Goal: Information Seeking & Learning: Learn about a topic

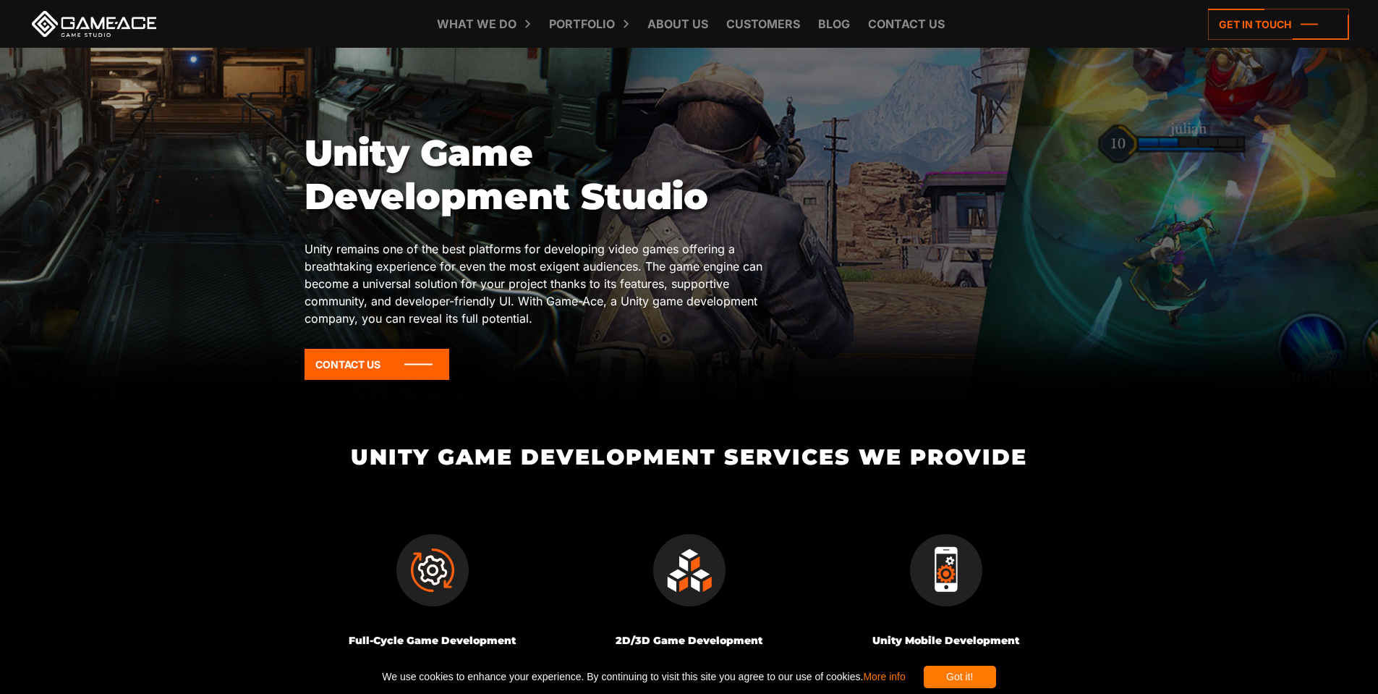
scroll to position [217, 0]
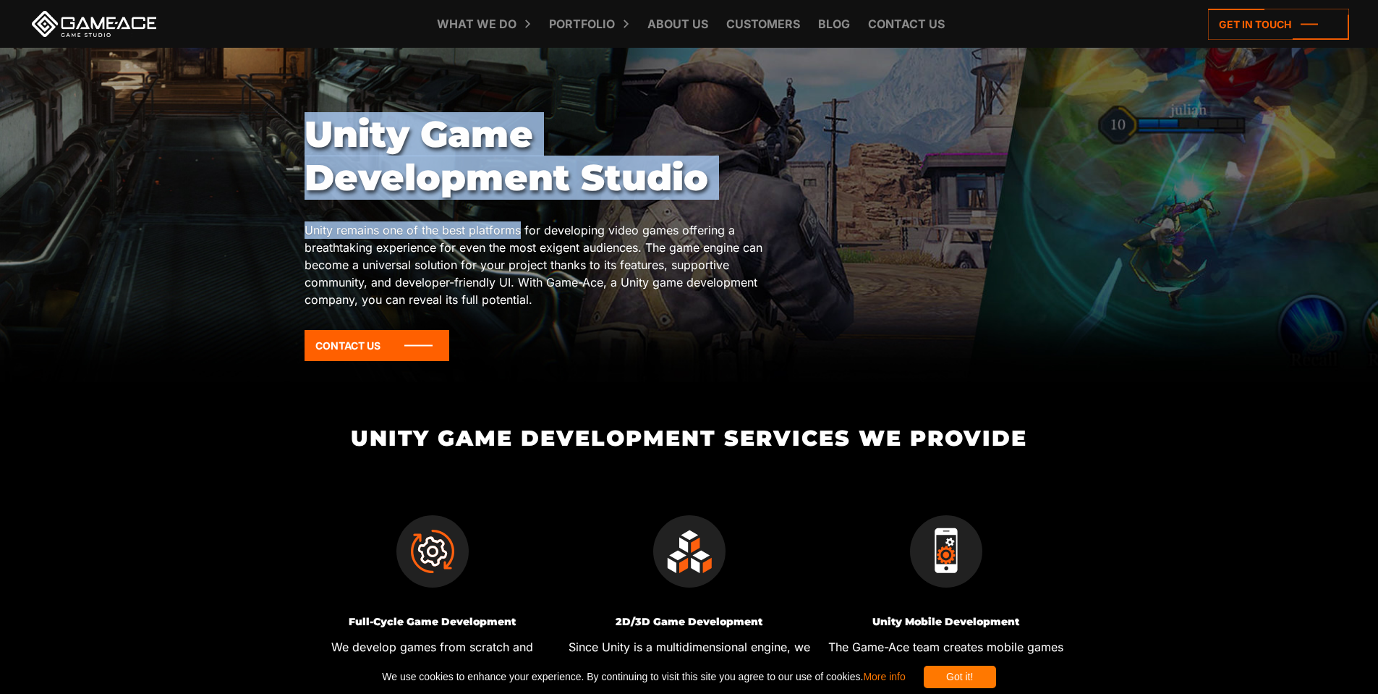
drag, startPoint x: 303, startPoint y: 227, endPoint x: 533, endPoint y: 225, distance: 230.0
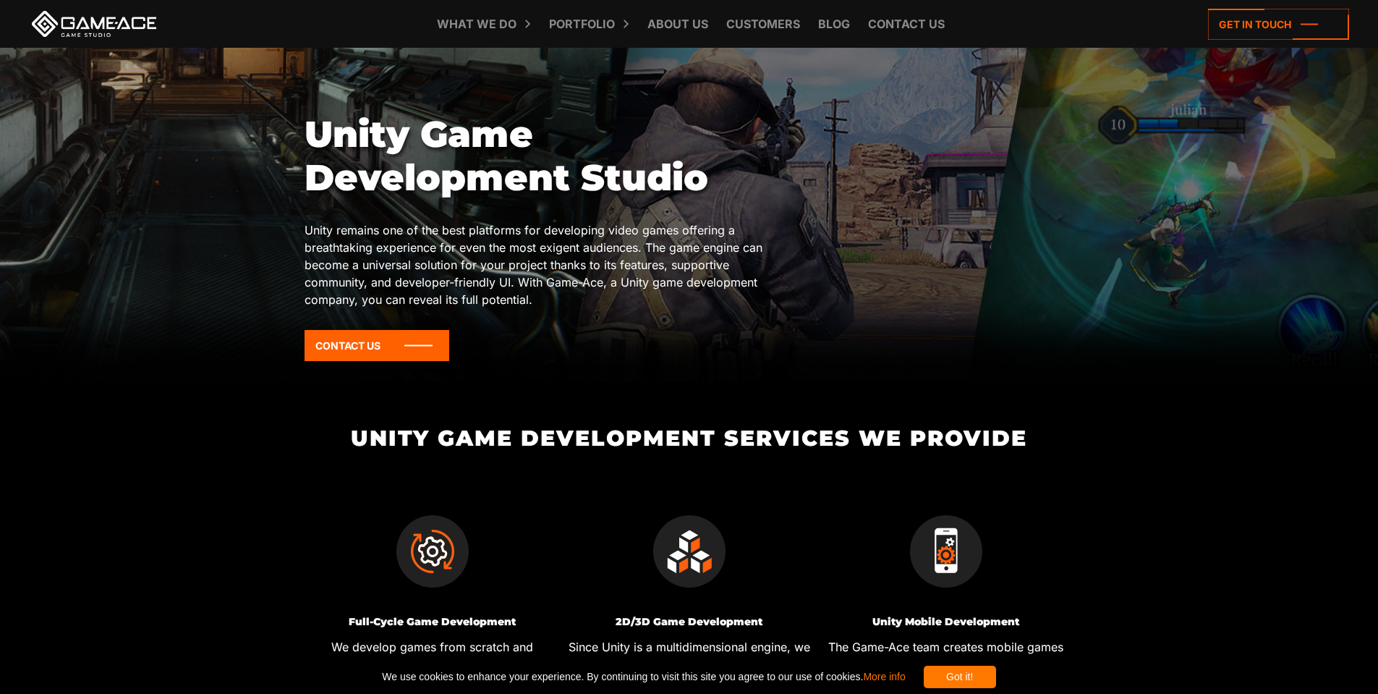
click at [565, 220] on div "Unity Game Development Studio Unity remains one of the best platforms for devel…" at bounding box center [535, 242] width 461 height 259
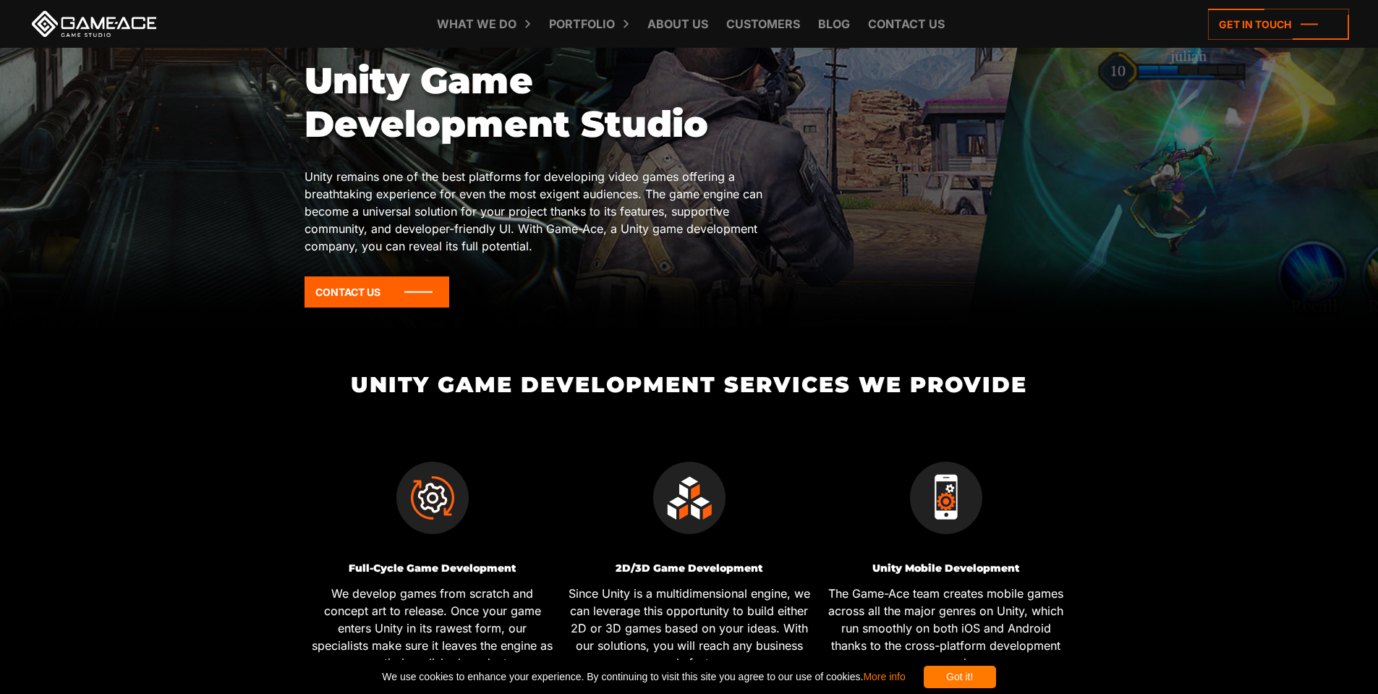
scroll to position [434, 0]
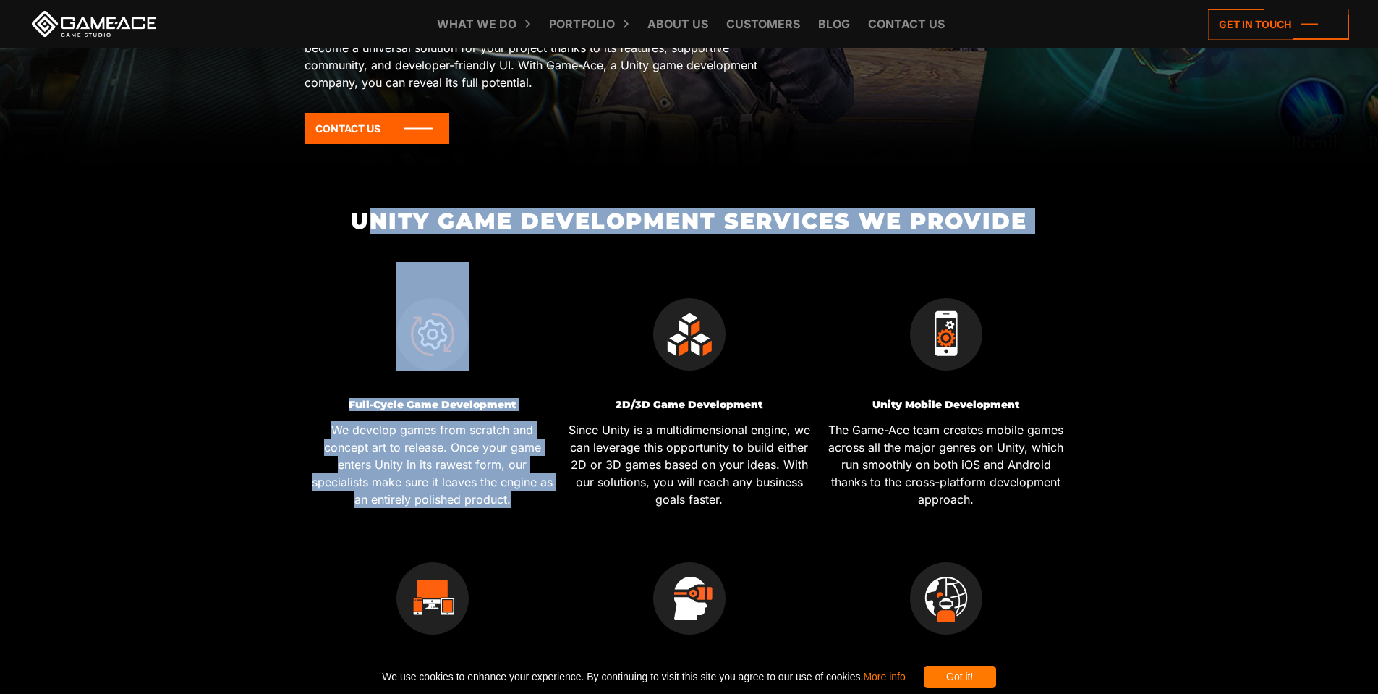
drag, startPoint x: 376, startPoint y: 213, endPoint x: 852, endPoint y: 255, distance: 477.8
click at [842, 256] on div "Unity Game Development Services We Provide Full-Cycle Game Development We devel…" at bounding box center [689, 500] width 770 height 582
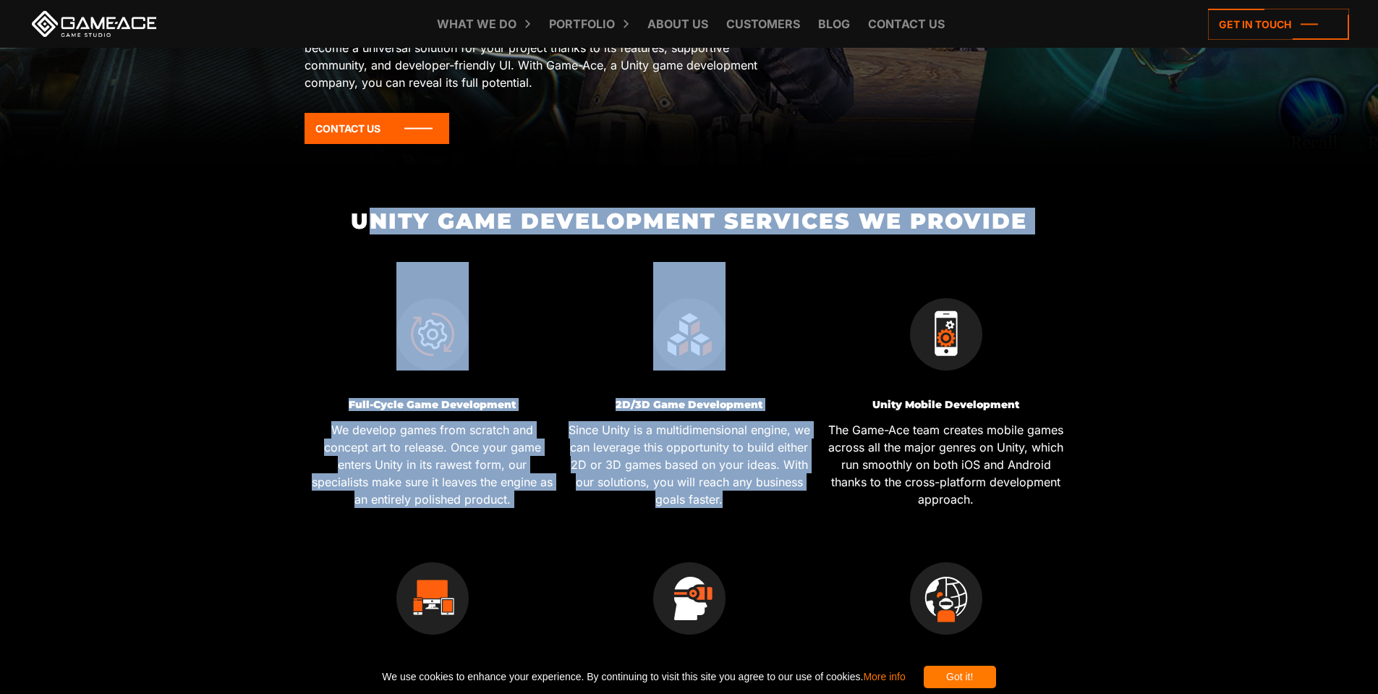
click at [772, 274] on div at bounding box center [689, 323] width 246 height 123
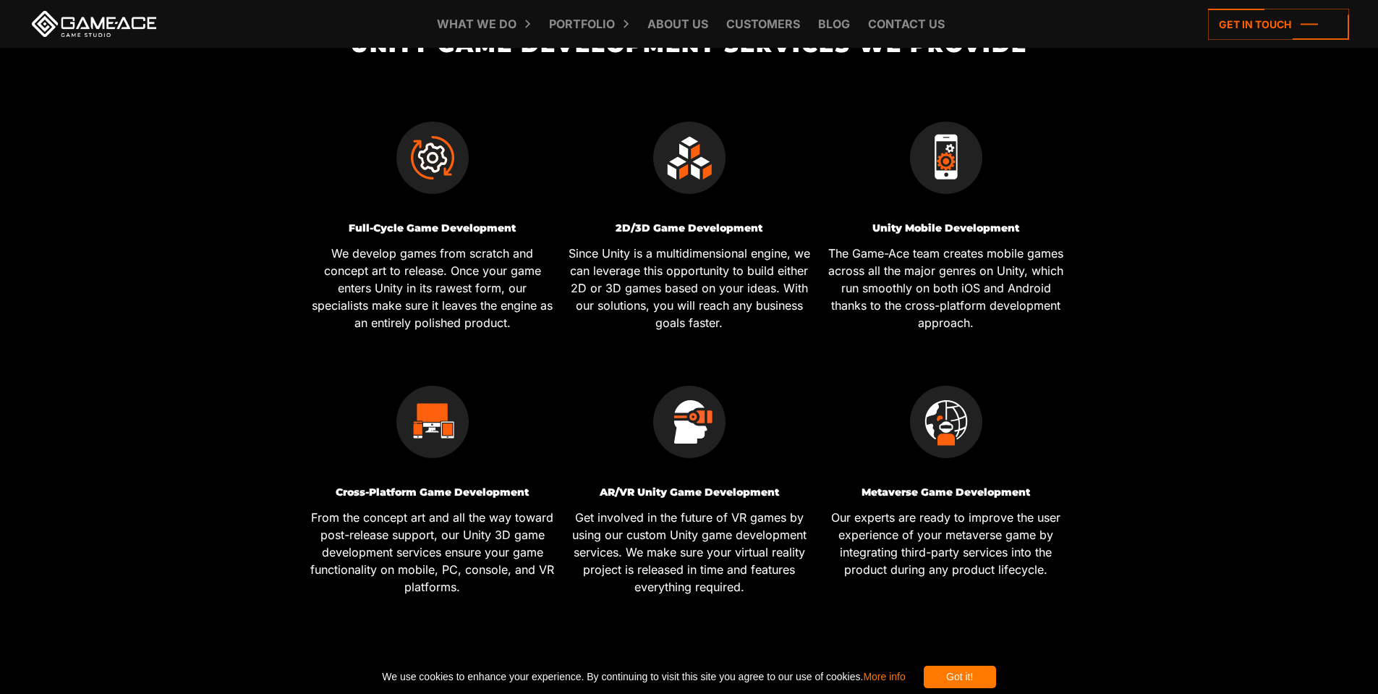
scroll to position [796, 0]
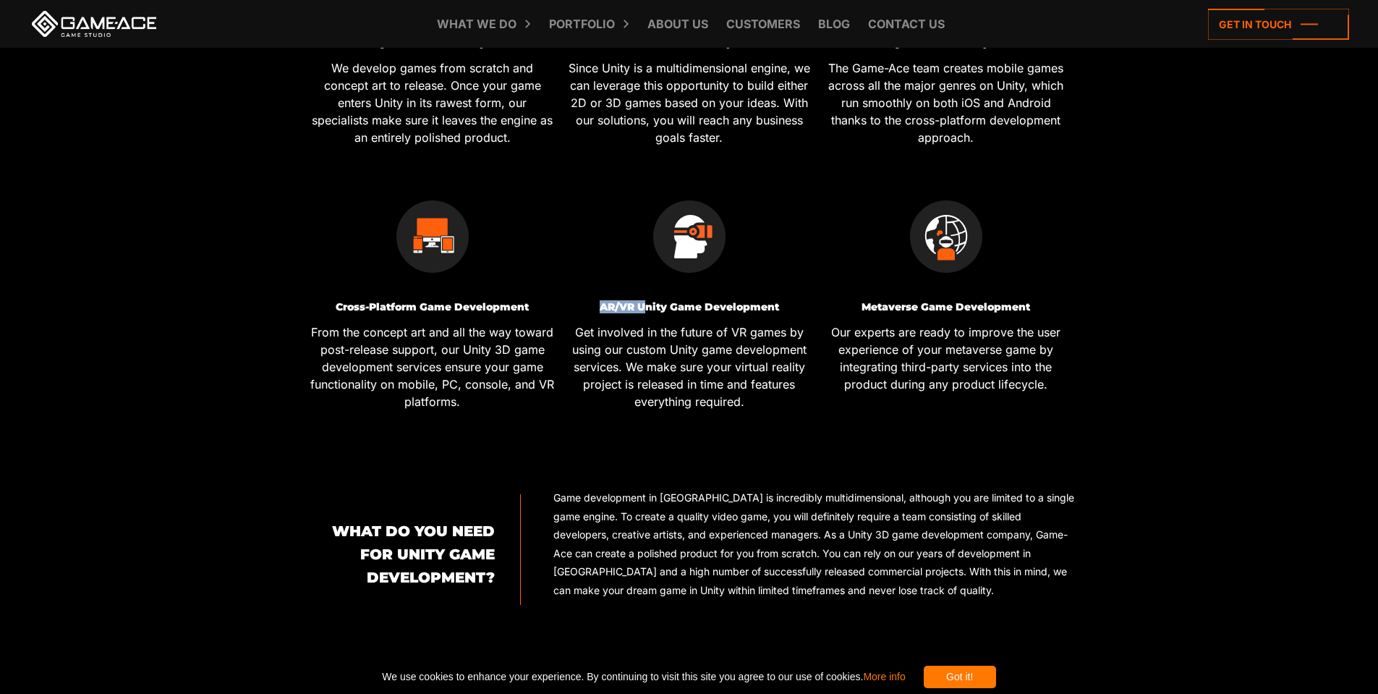
drag, startPoint x: 602, startPoint y: 305, endPoint x: 644, endPoint y: 306, distance: 42.7
click at [644, 306] on h3 "AR/VR Unity Game Development" at bounding box center [689, 307] width 246 height 11
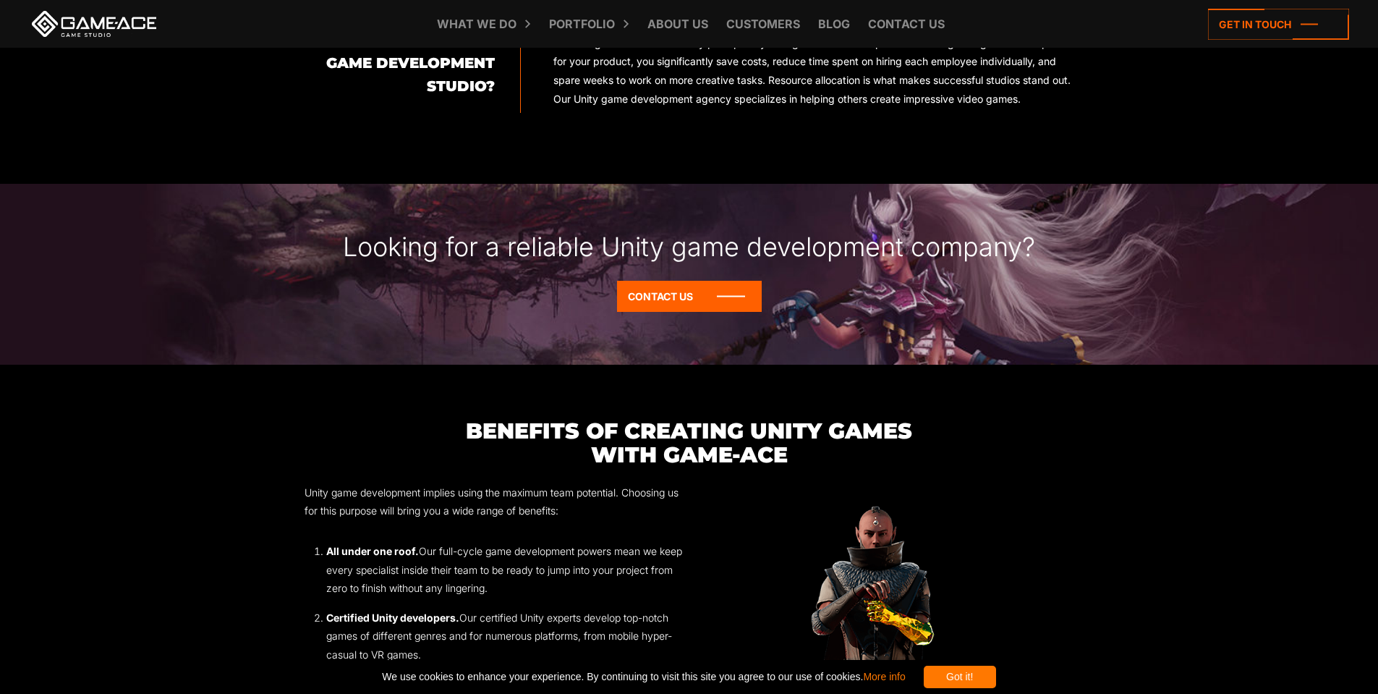
scroll to position [1447, 0]
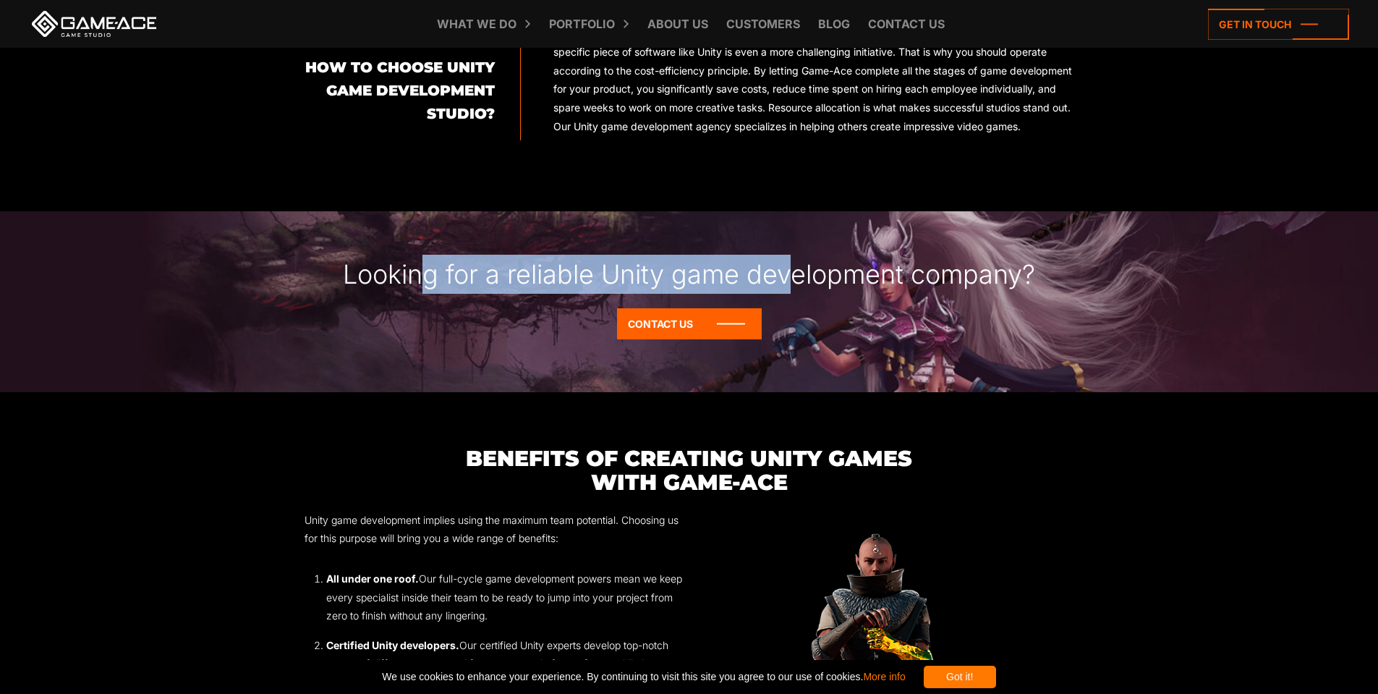
drag, startPoint x: 417, startPoint y: 285, endPoint x: 788, endPoint y: 284, distance: 370.3
click at [788, 284] on div "Looking for a reliable Unity game development company?" at bounding box center [689, 259] width 1378 height 97
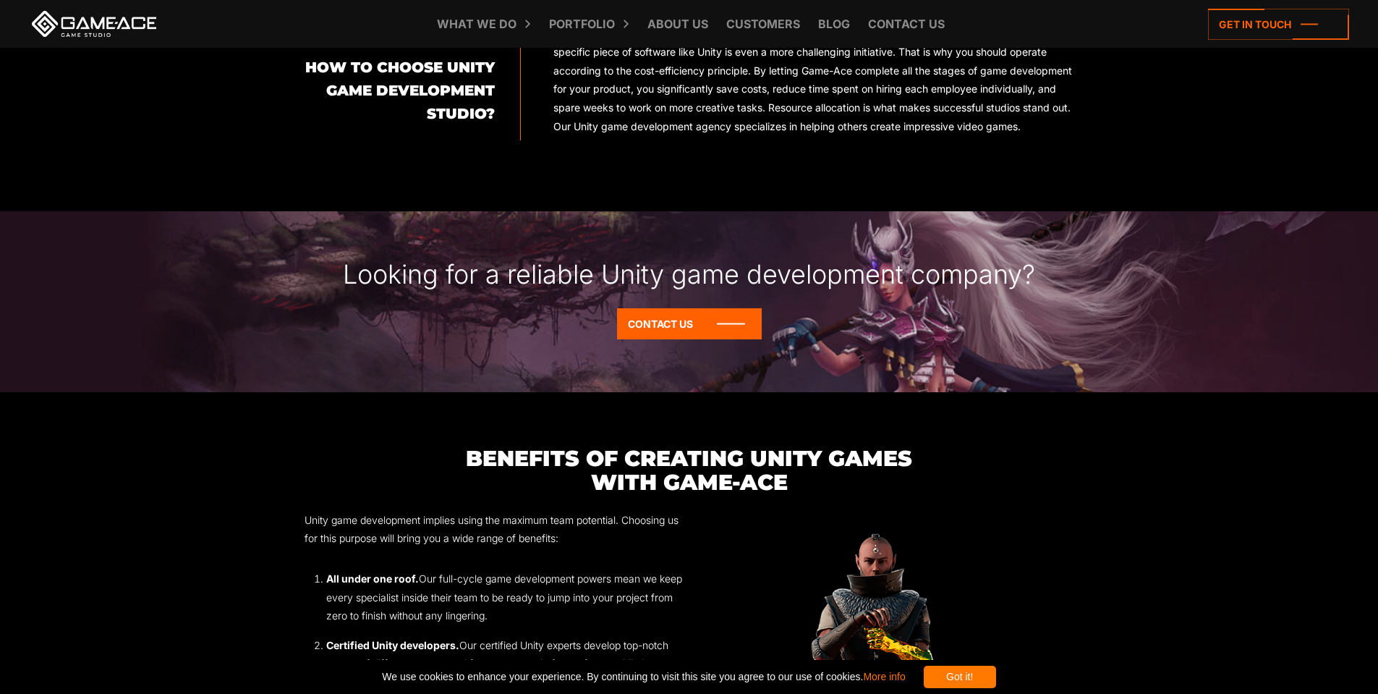
click at [890, 295] on div "Looking for a reliable Unity game development company?" at bounding box center [689, 259] width 1378 height 97
click at [838, 308] on div "Looking for a reliable Unity game development company?" at bounding box center [689, 259] width 1378 height 97
click at [686, 339] on icon at bounding box center [689, 323] width 145 height 31
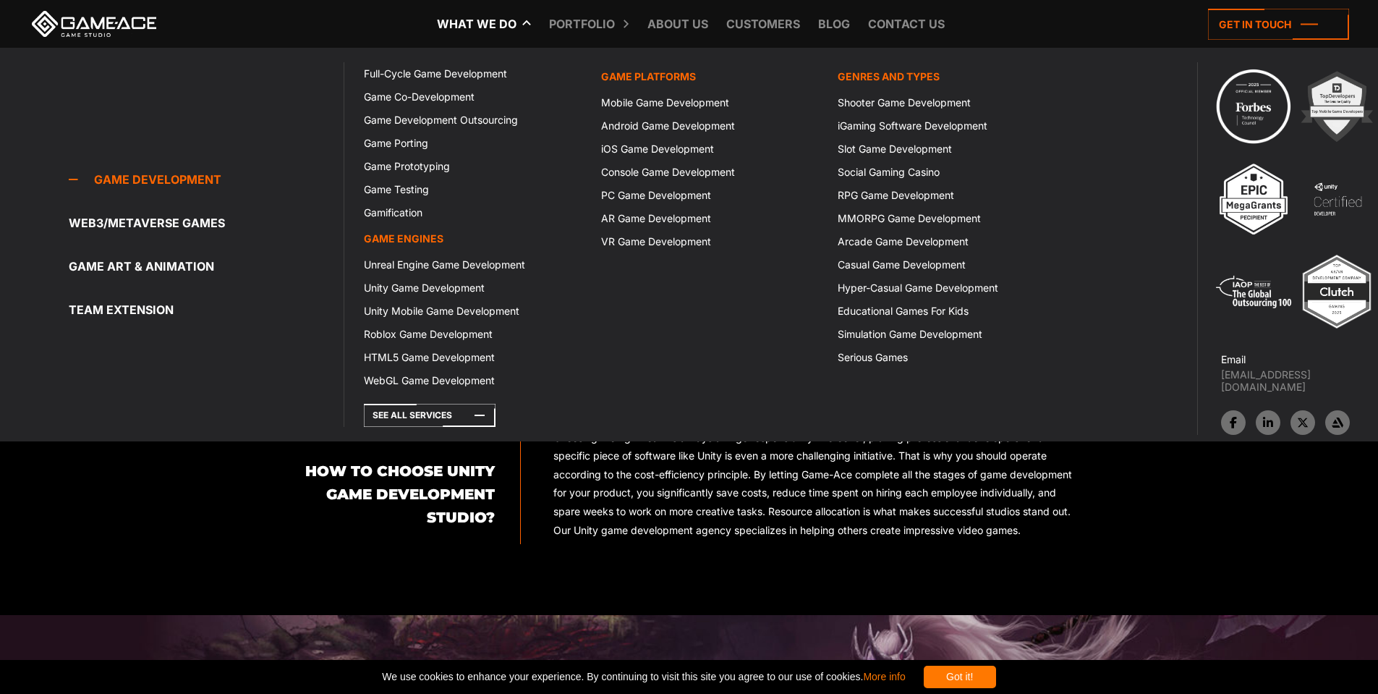
scroll to position [1008, 0]
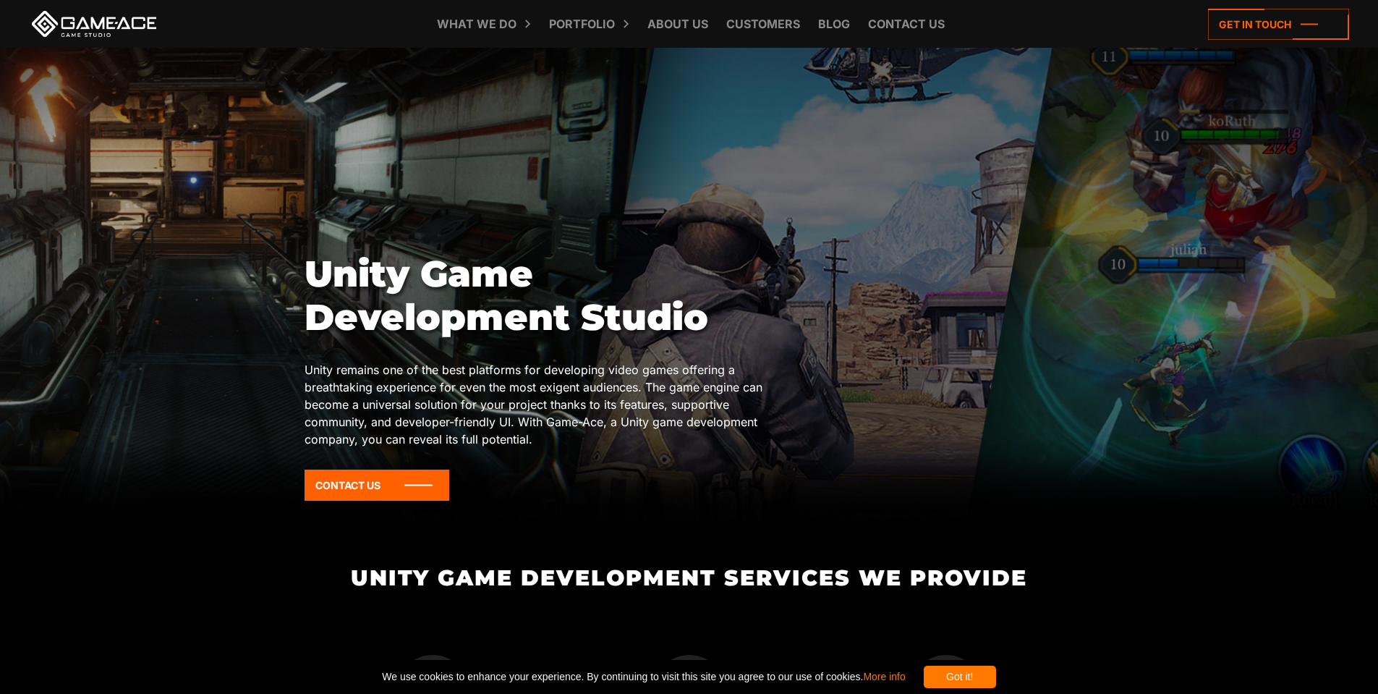
scroll to position [0, 0]
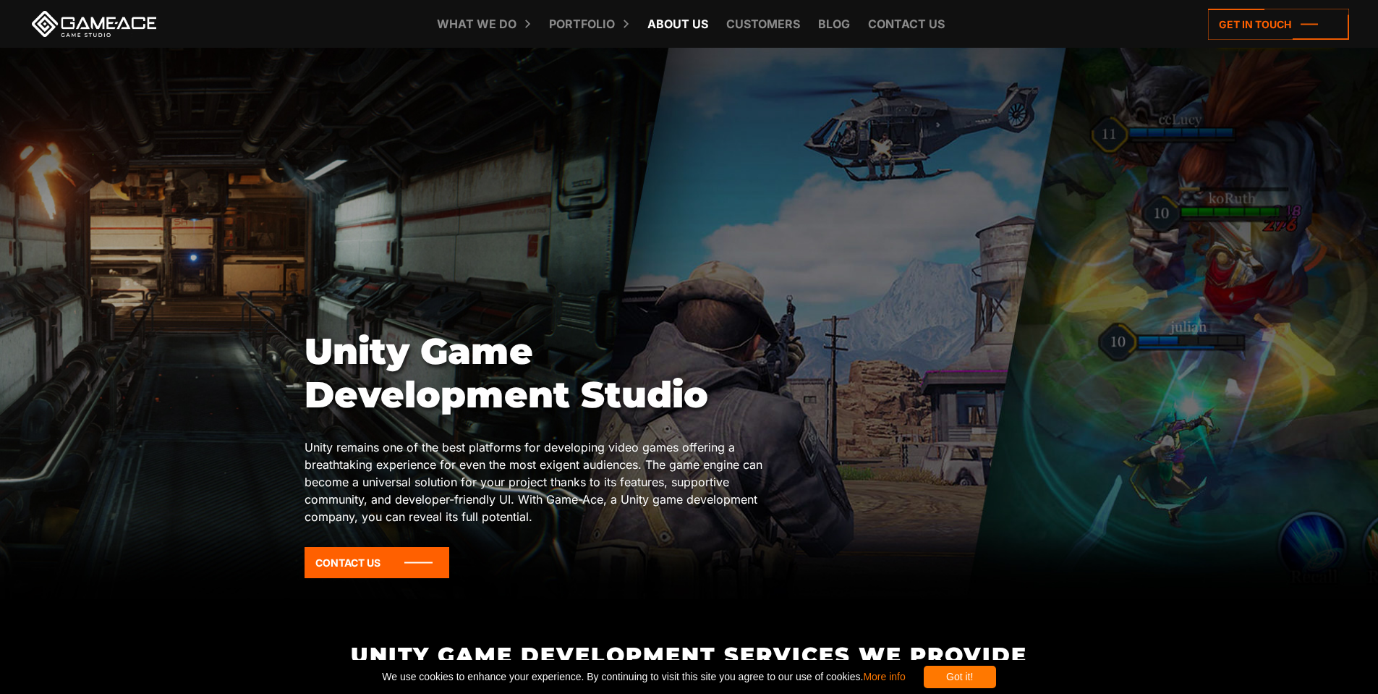
click at [653, 25] on link "About Us" at bounding box center [677, 24] width 75 height 48
click at [144, 172] on div at bounding box center [689, 323] width 1378 height 551
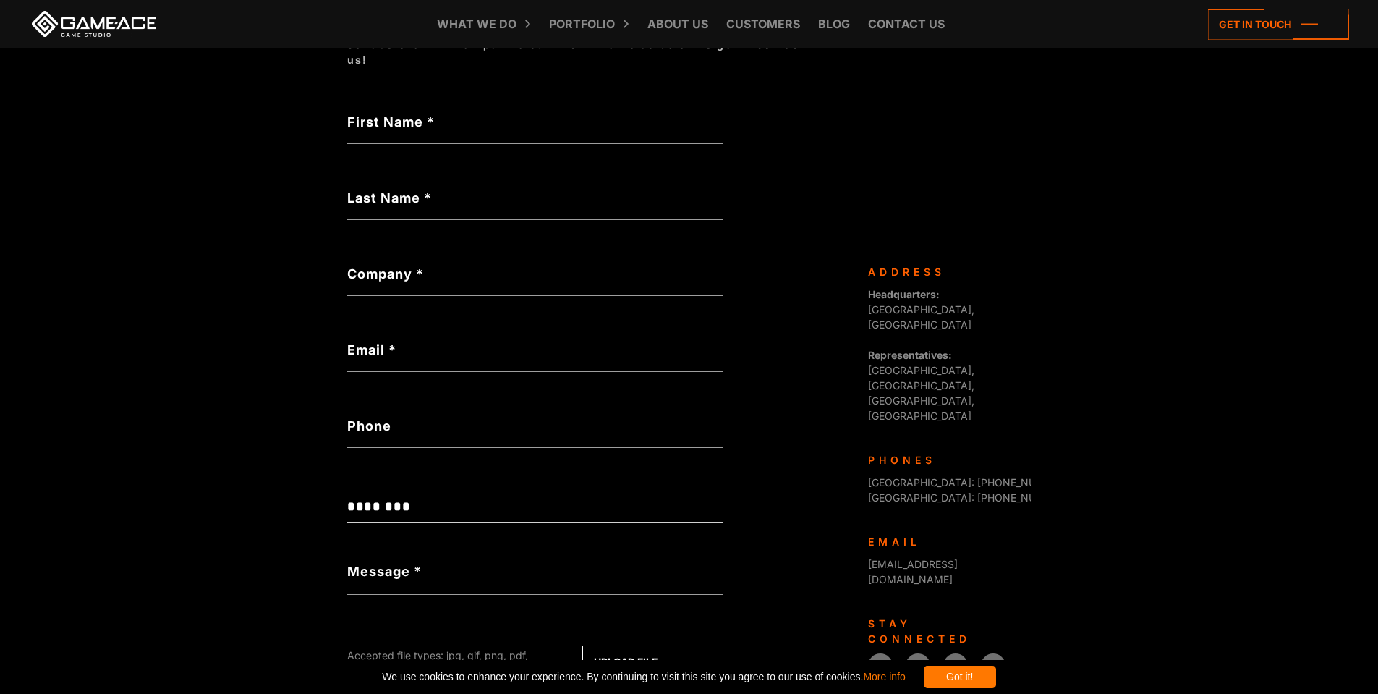
scroll to position [145, 0]
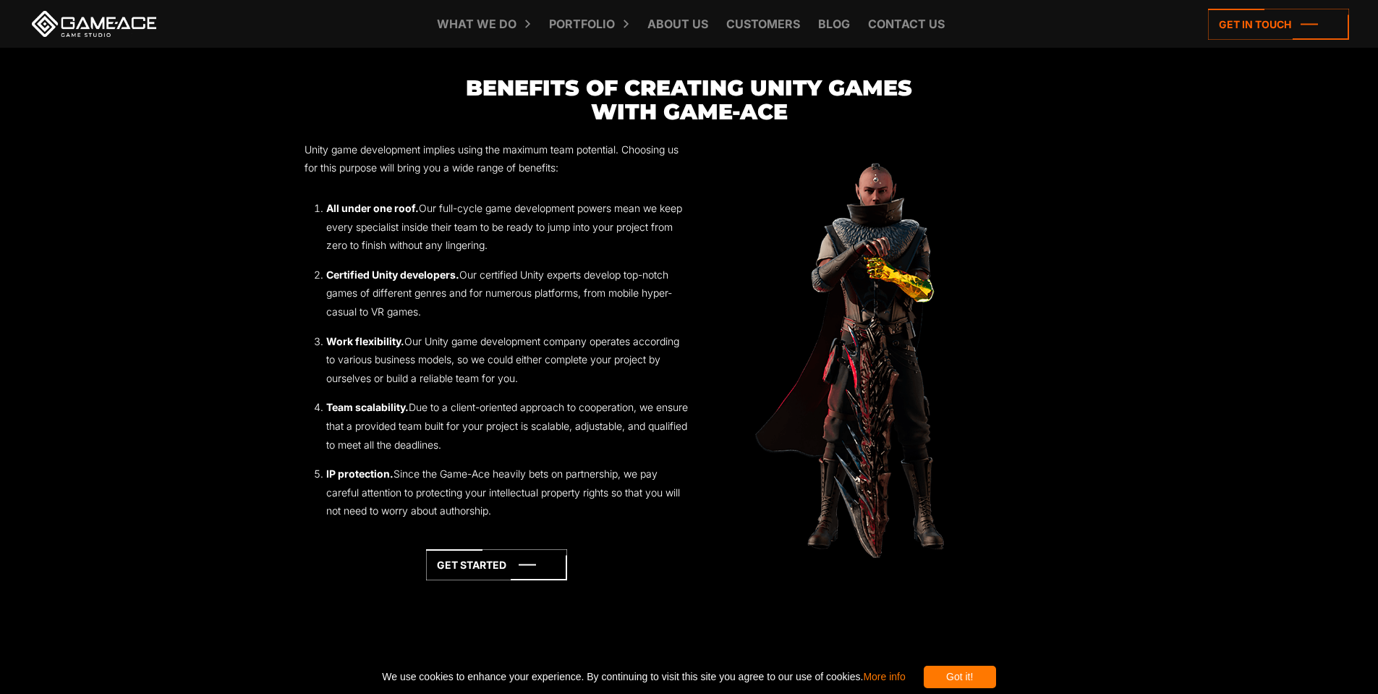
scroll to position [1808, 0]
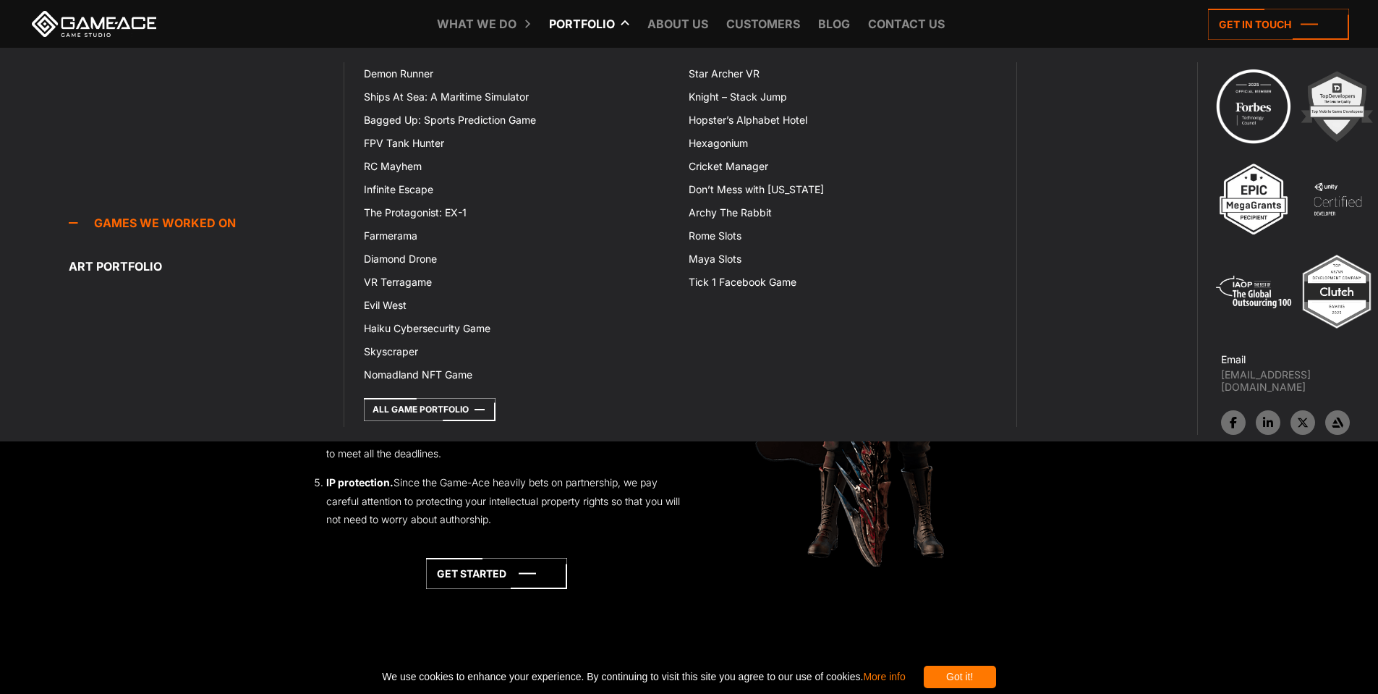
click at [605, 35] on li "Portfolio Games we worked on Games we worked on Run, dodge, and strike in a mob…" at bounding box center [582, 24] width 95 height 48
click at [602, 22] on link "Portfolio" at bounding box center [582, 24] width 80 height 48
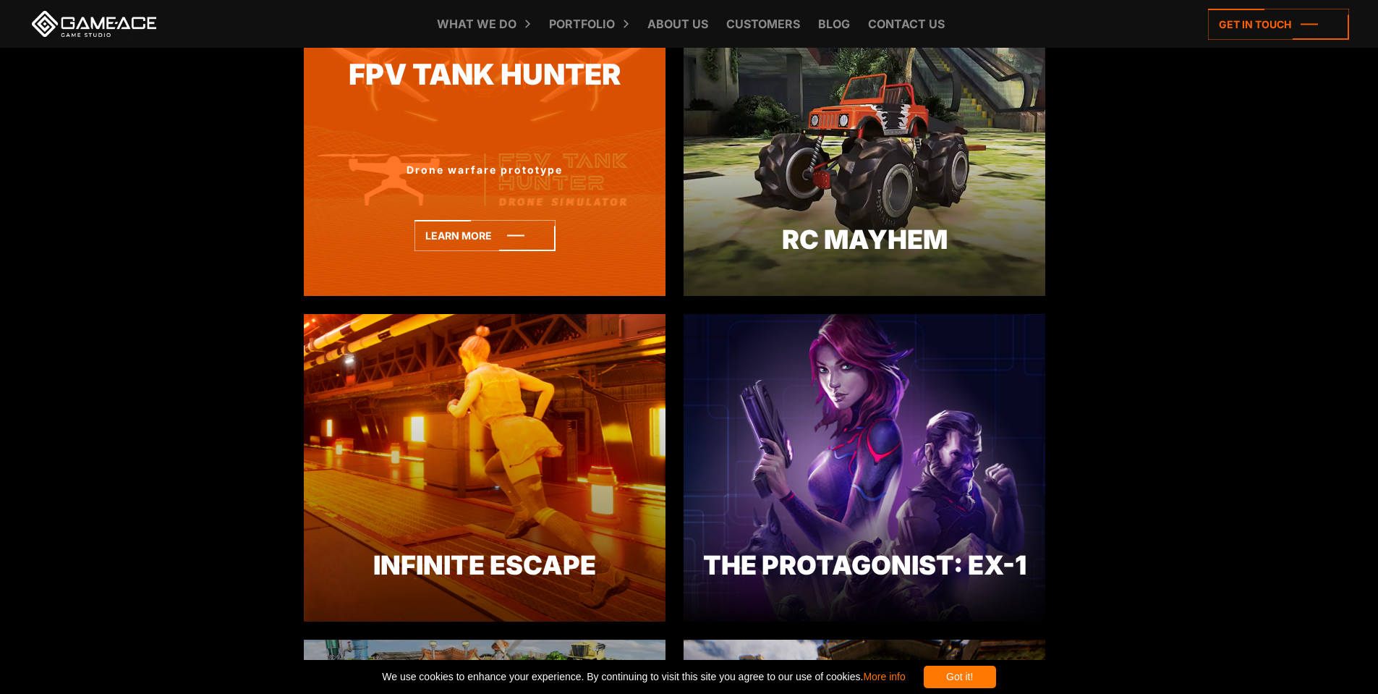
scroll to position [1302, 0]
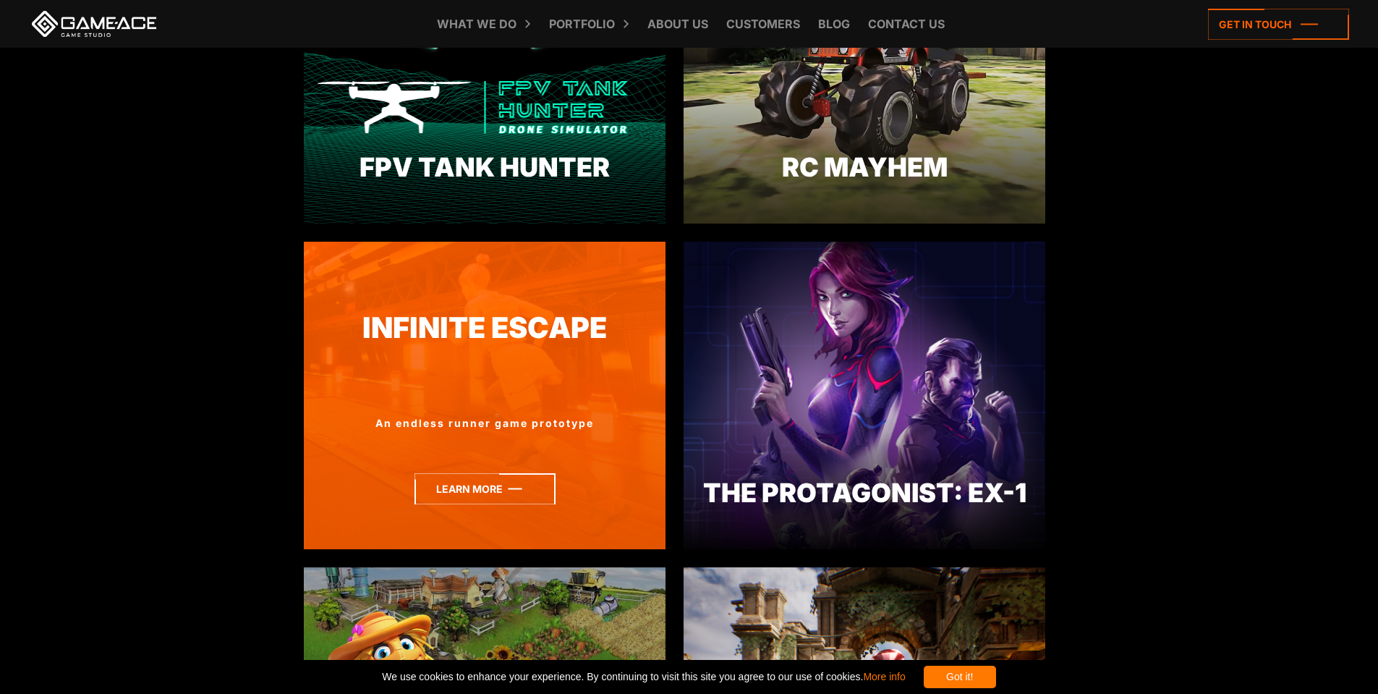
click at [467, 477] on icon at bounding box center [484, 488] width 141 height 31
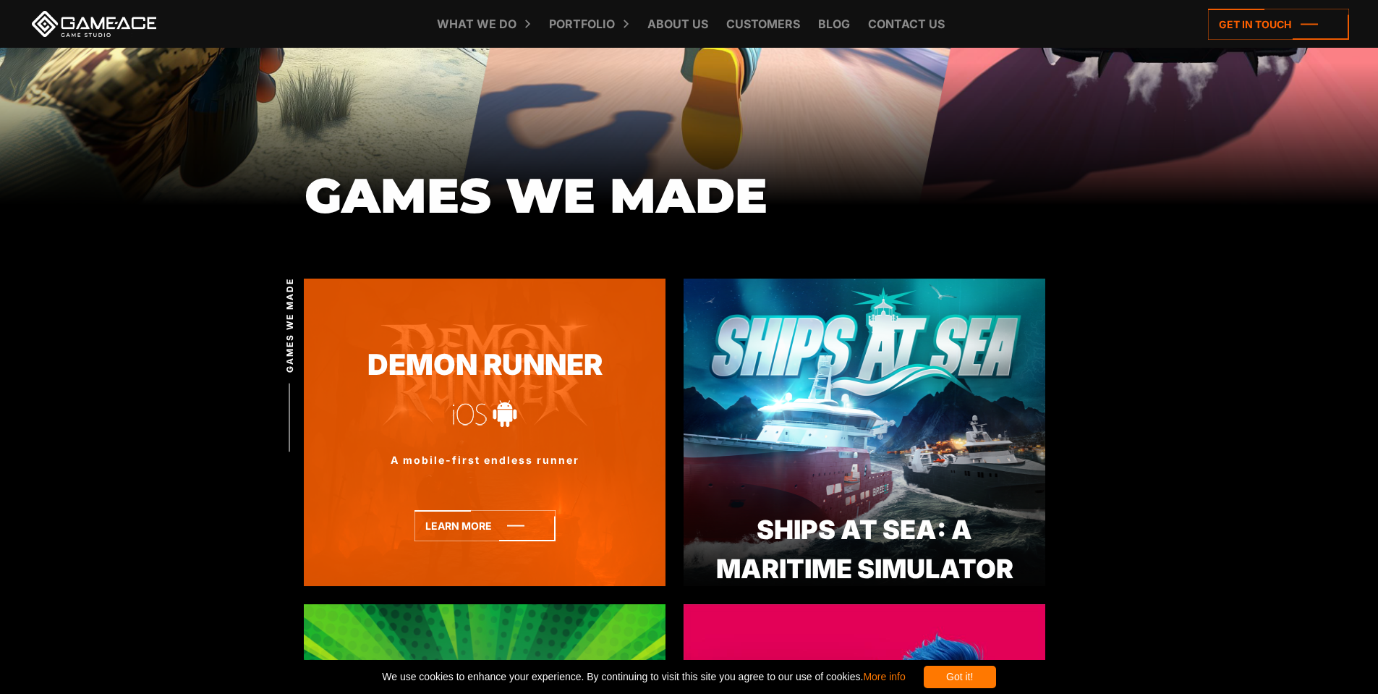
scroll to position [289, 0]
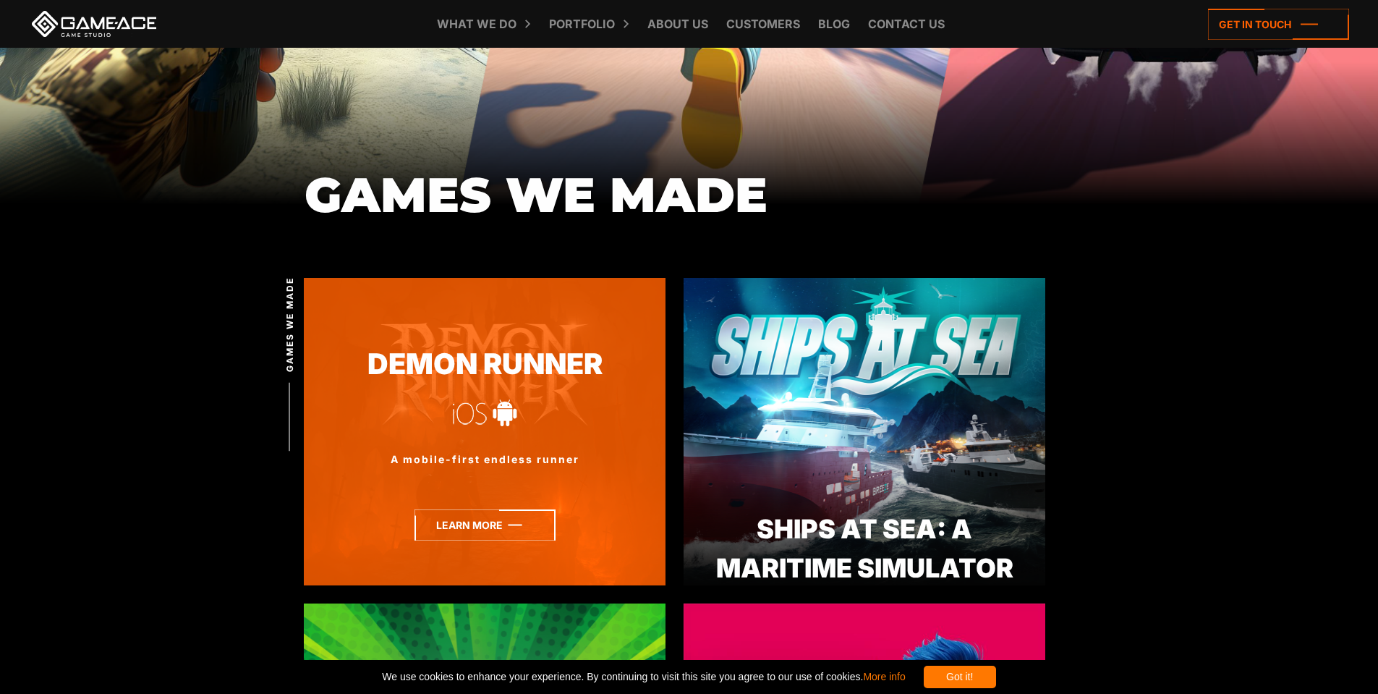
click at [470, 521] on icon at bounding box center [484, 524] width 141 height 31
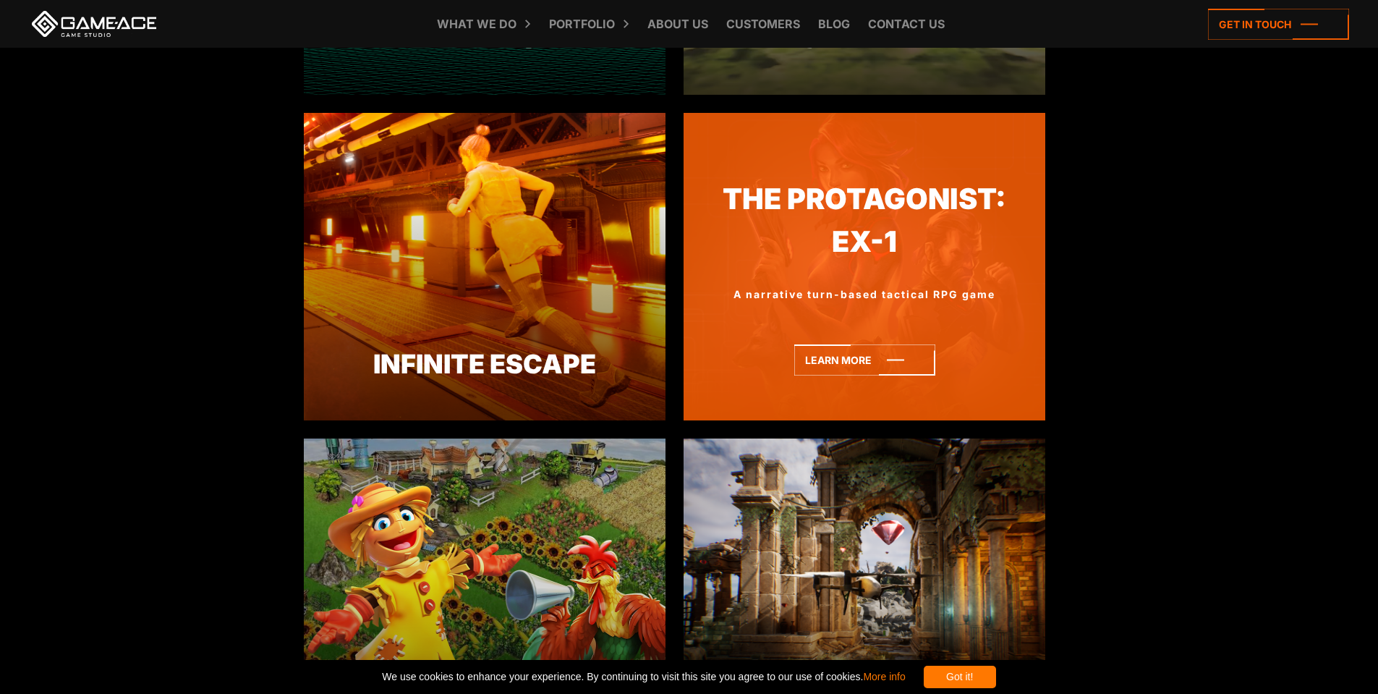
scroll to position [1444, 0]
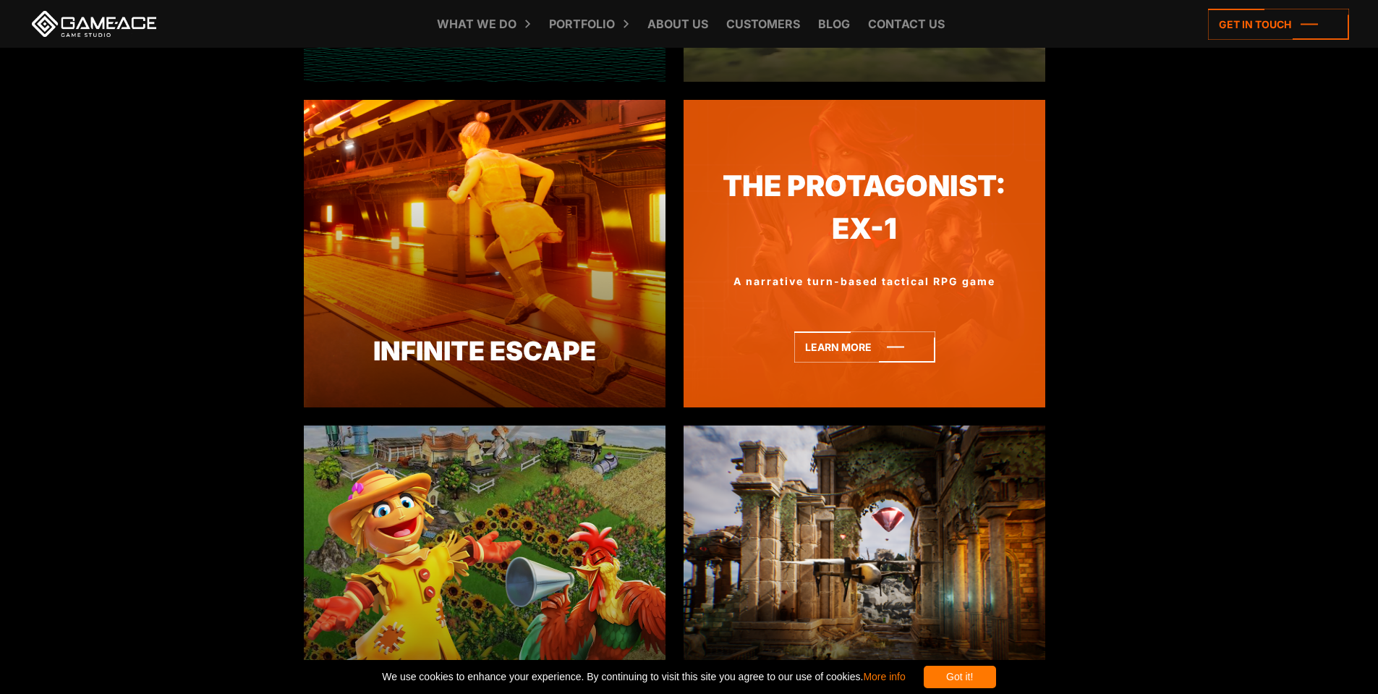
click at [844, 365] on div "The Protagonist: EX-1 A narrative turn-based tactical RPG game Learn more" at bounding box center [865, 253] width 362 height 307
click at [844, 349] on icon at bounding box center [864, 346] width 141 height 31
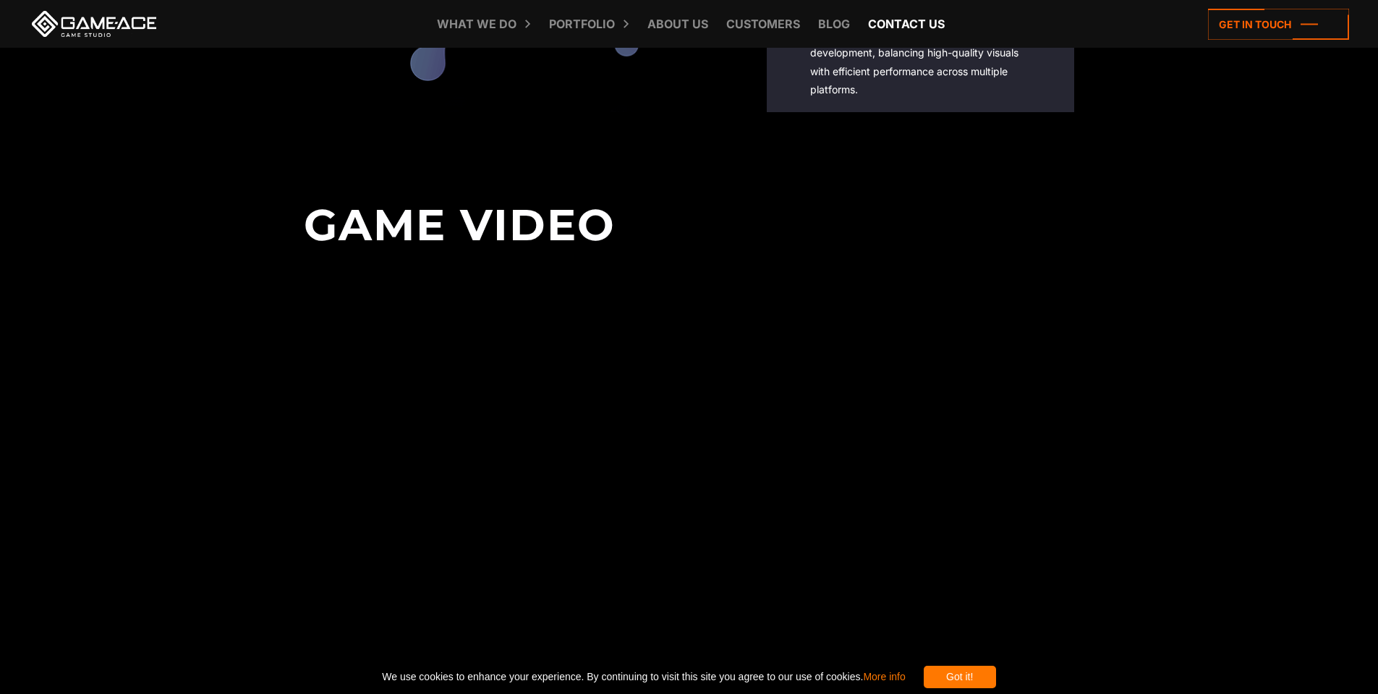
scroll to position [2963, 0]
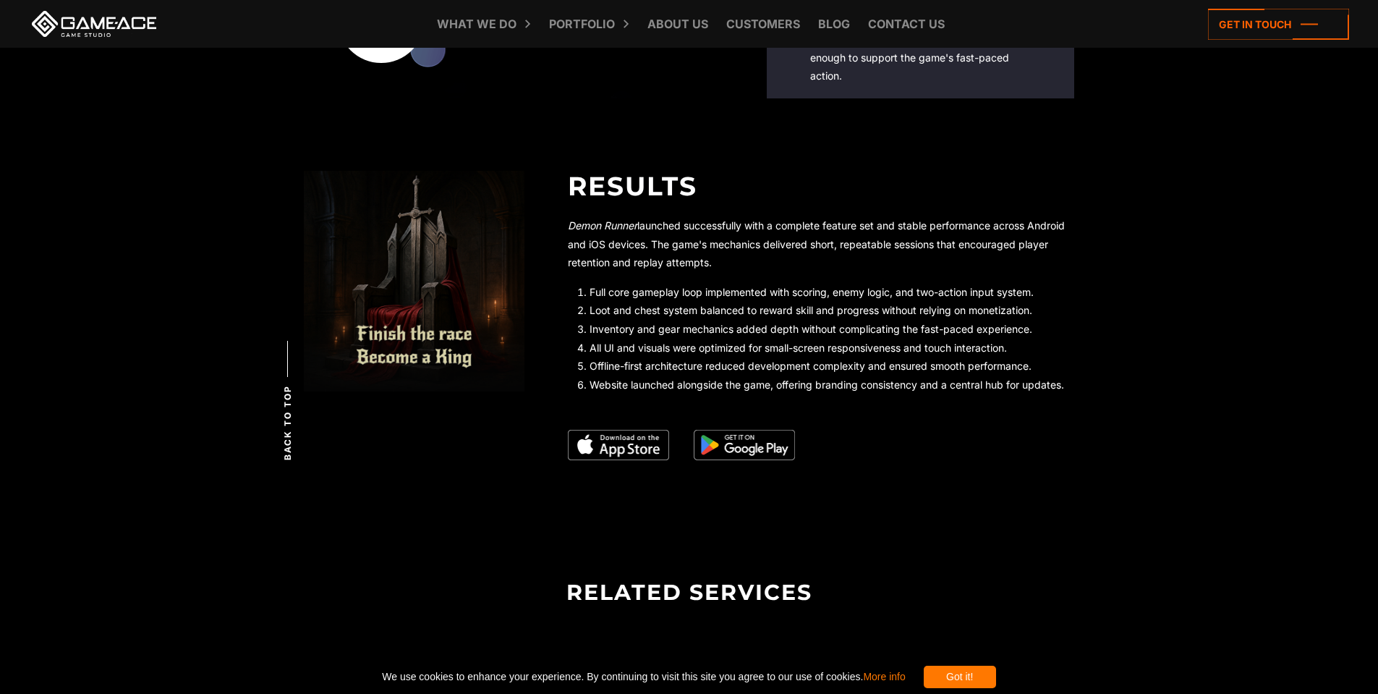
scroll to position [2748, 0]
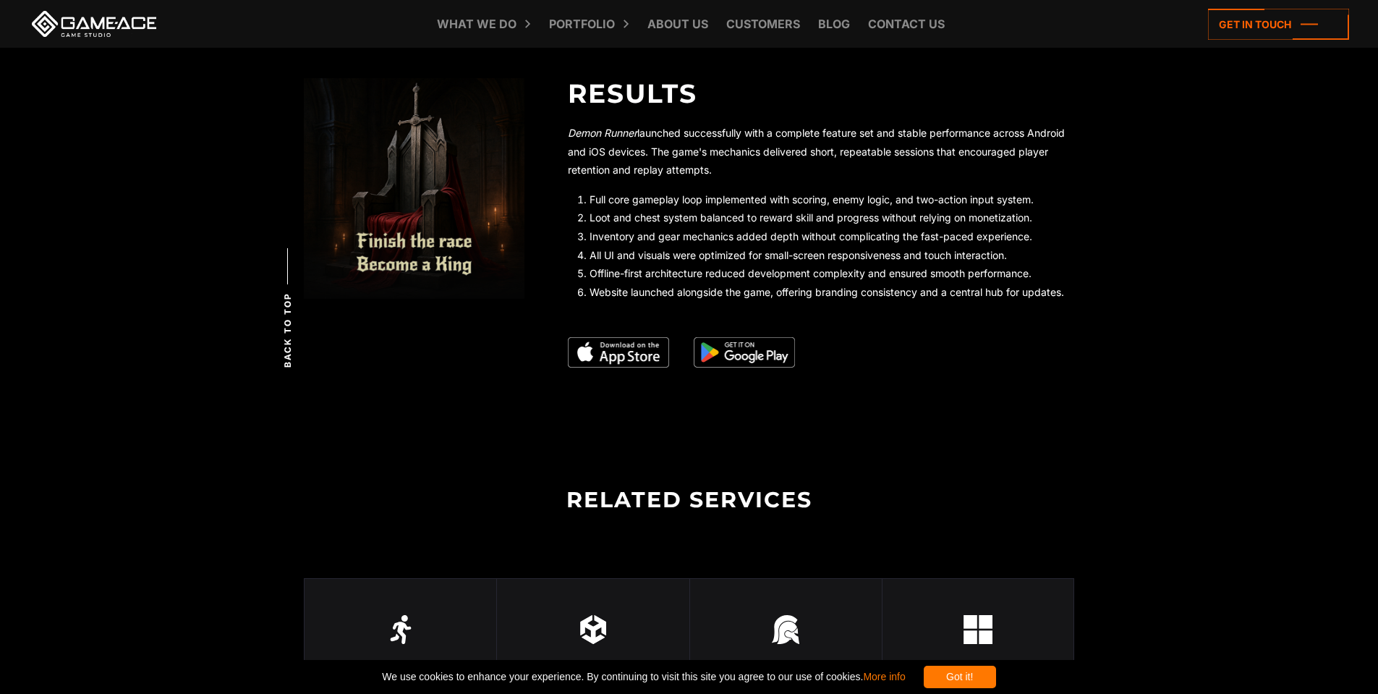
click at [627, 357] on img at bounding box center [618, 352] width 101 height 30
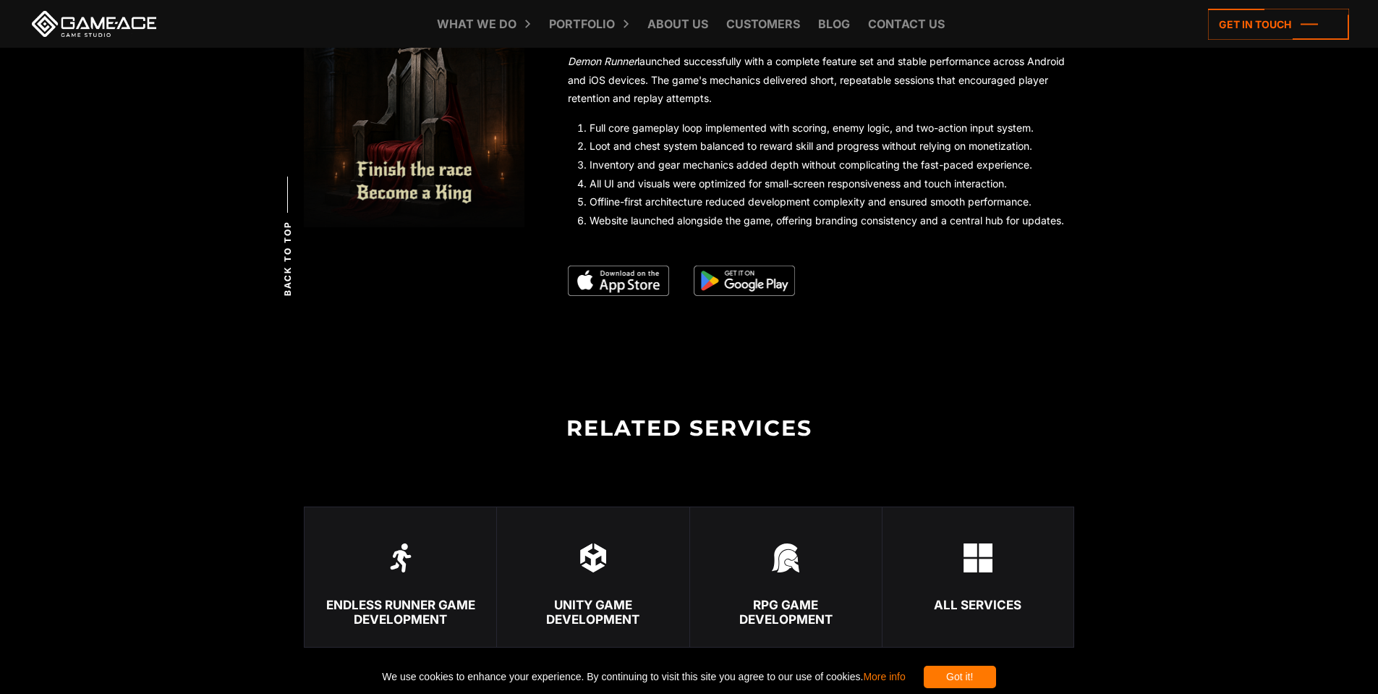
scroll to position [2821, 0]
click at [623, 288] on img at bounding box center [618, 280] width 101 height 30
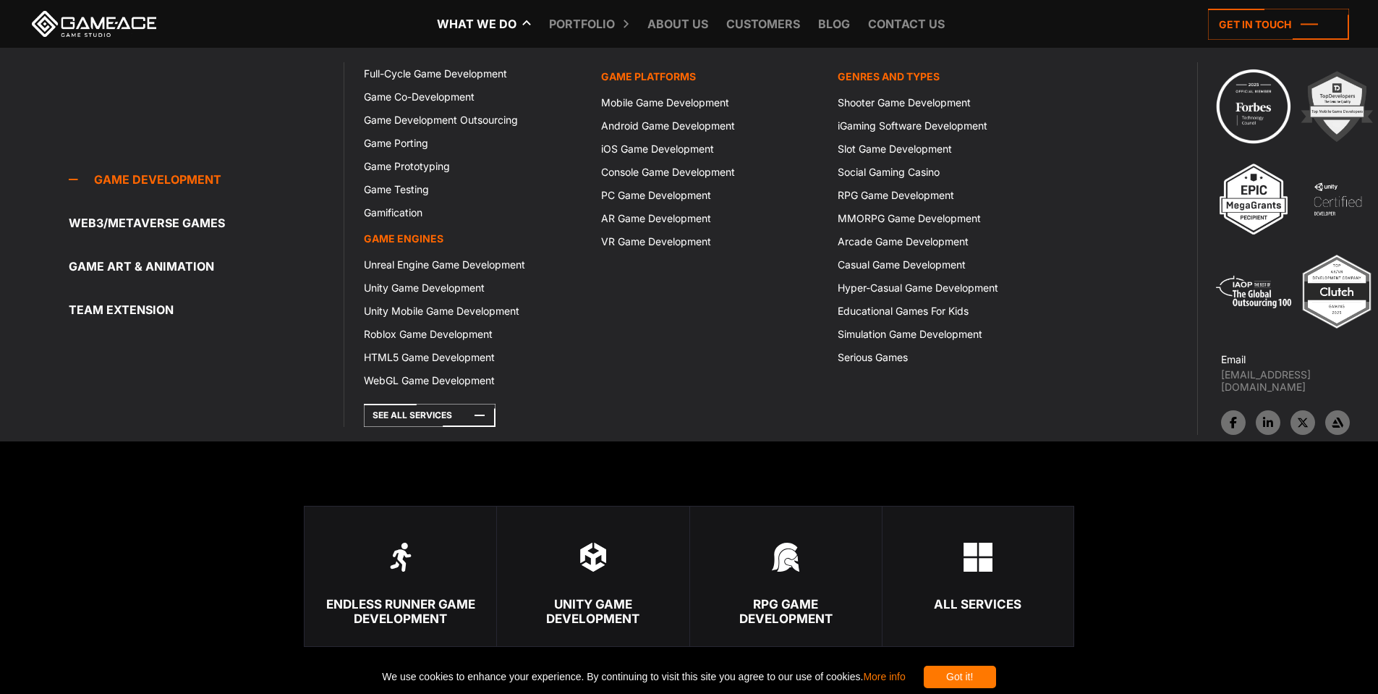
scroll to position [2676, 0]
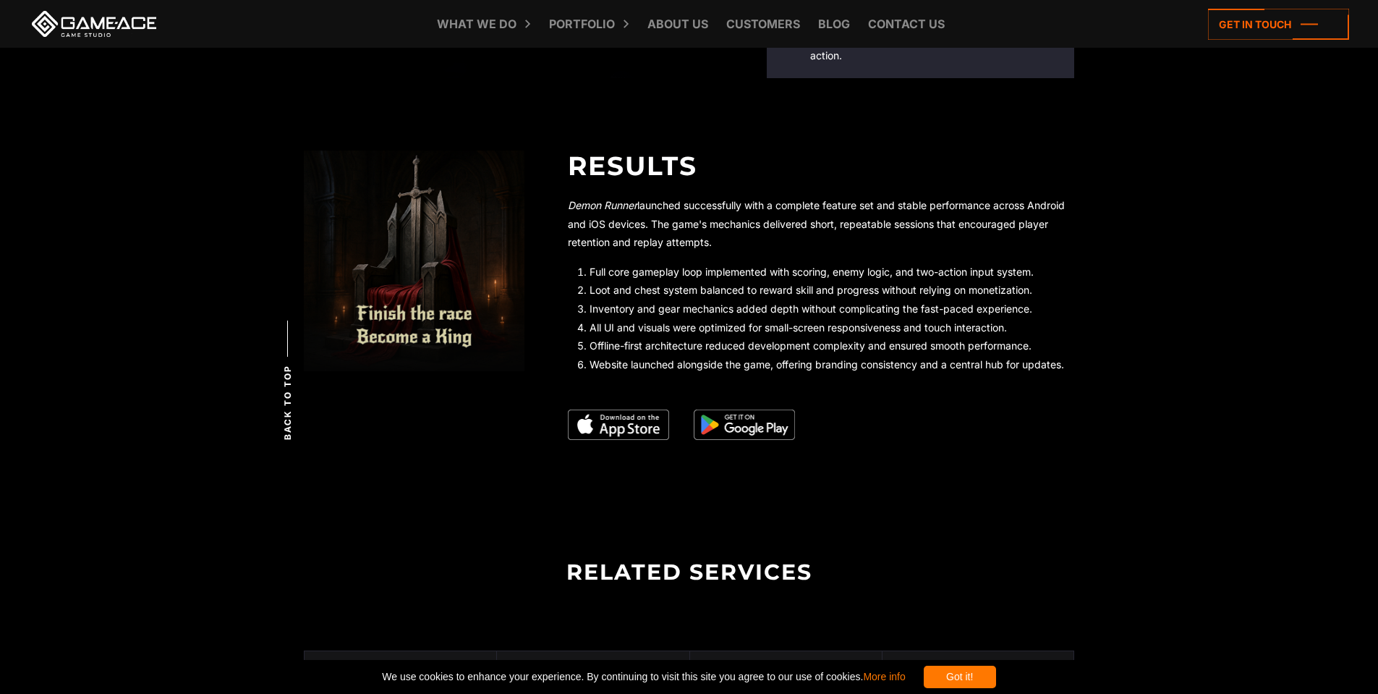
click at [736, 423] on img at bounding box center [744, 424] width 101 height 30
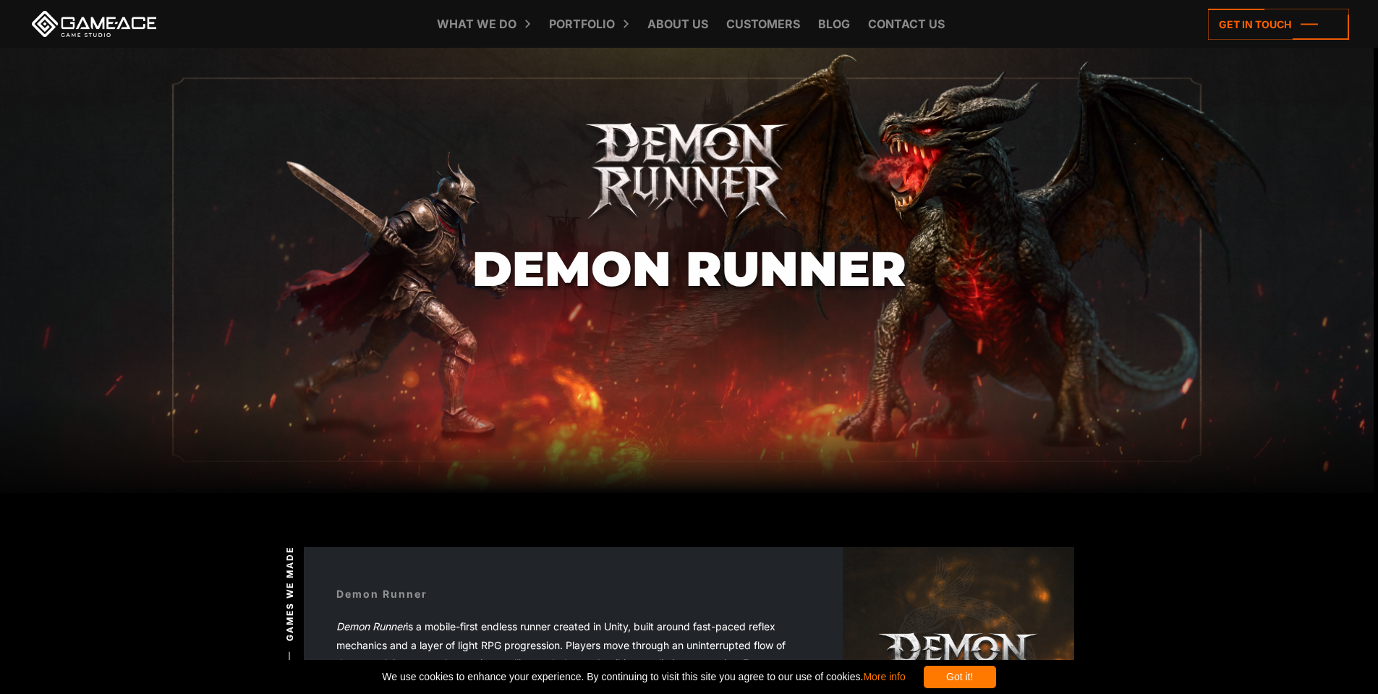
scroll to position [0, 0]
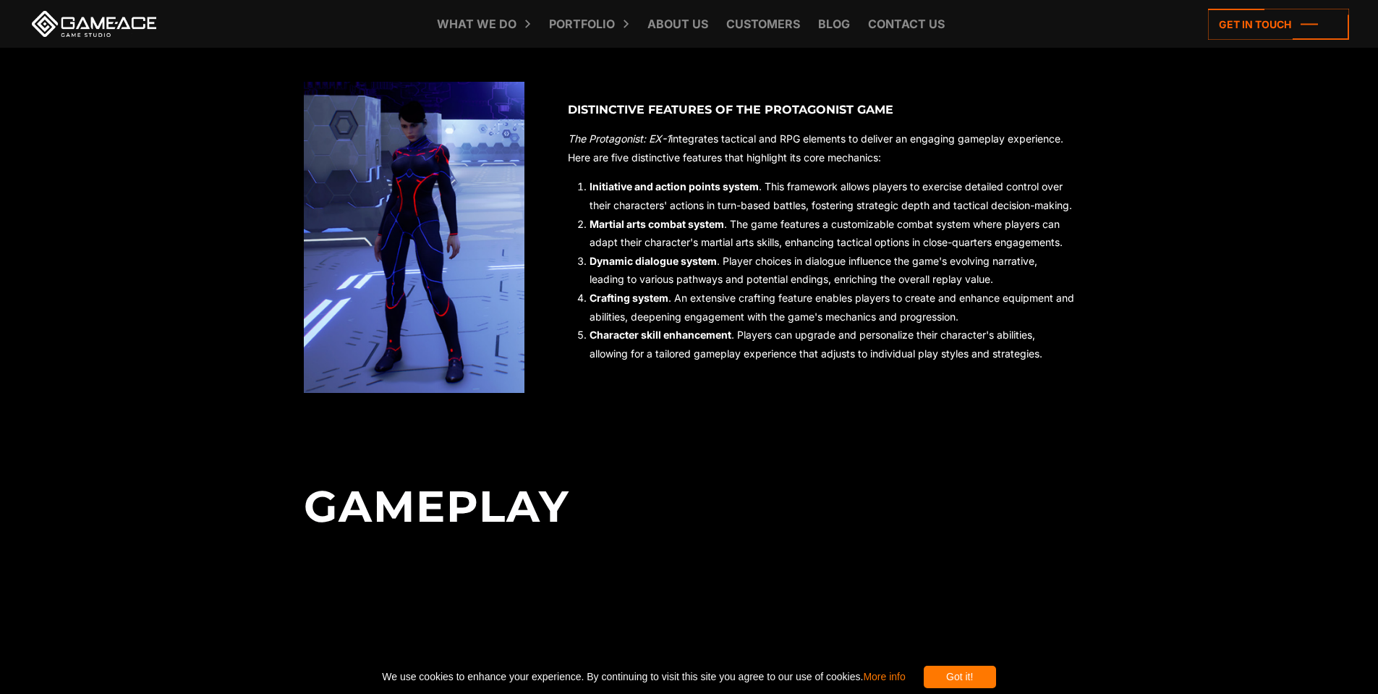
scroll to position [1085, 0]
